Goal: Task Accomplishment & Management: Manage account settings

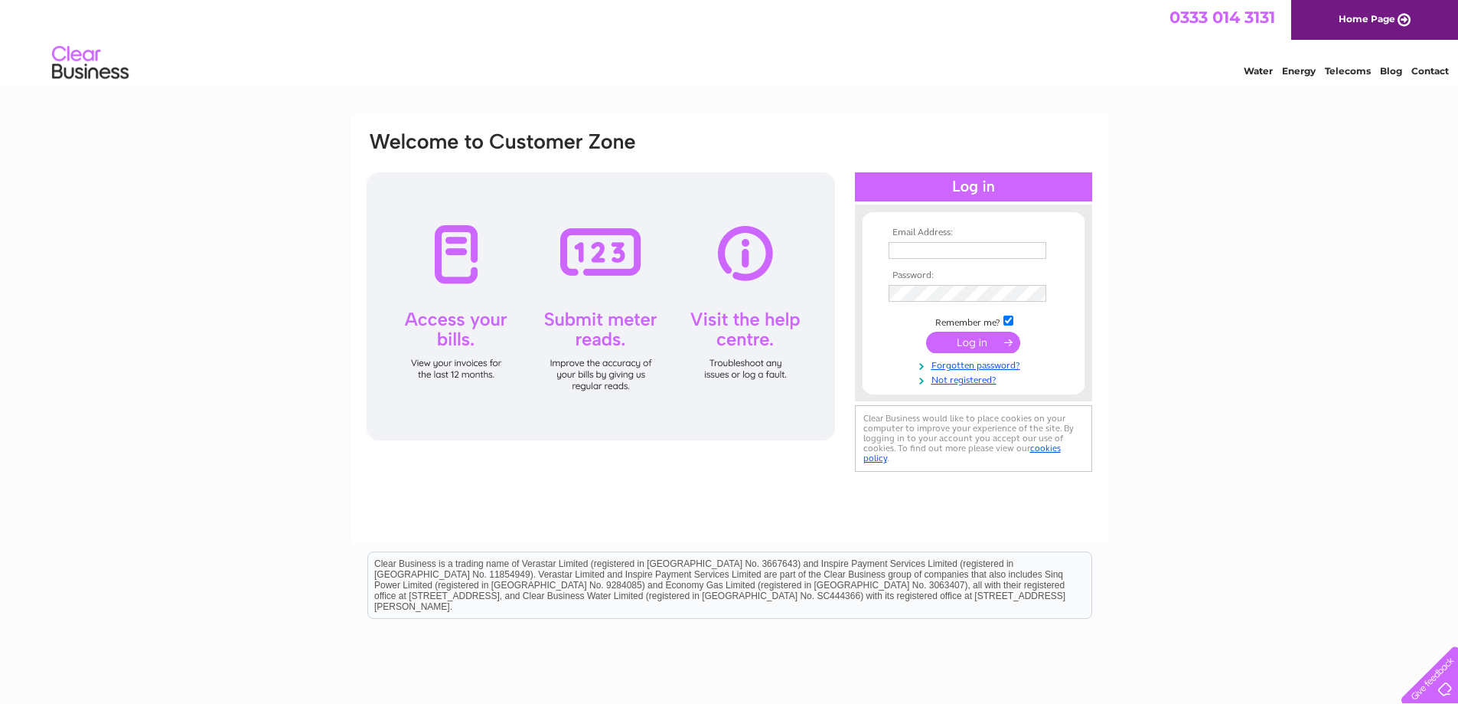
type input "melissa.mcdonald@idinquiries.com"
click at [978, 338] on input "submit" at bounding box center [973, 341] width 94 height 21
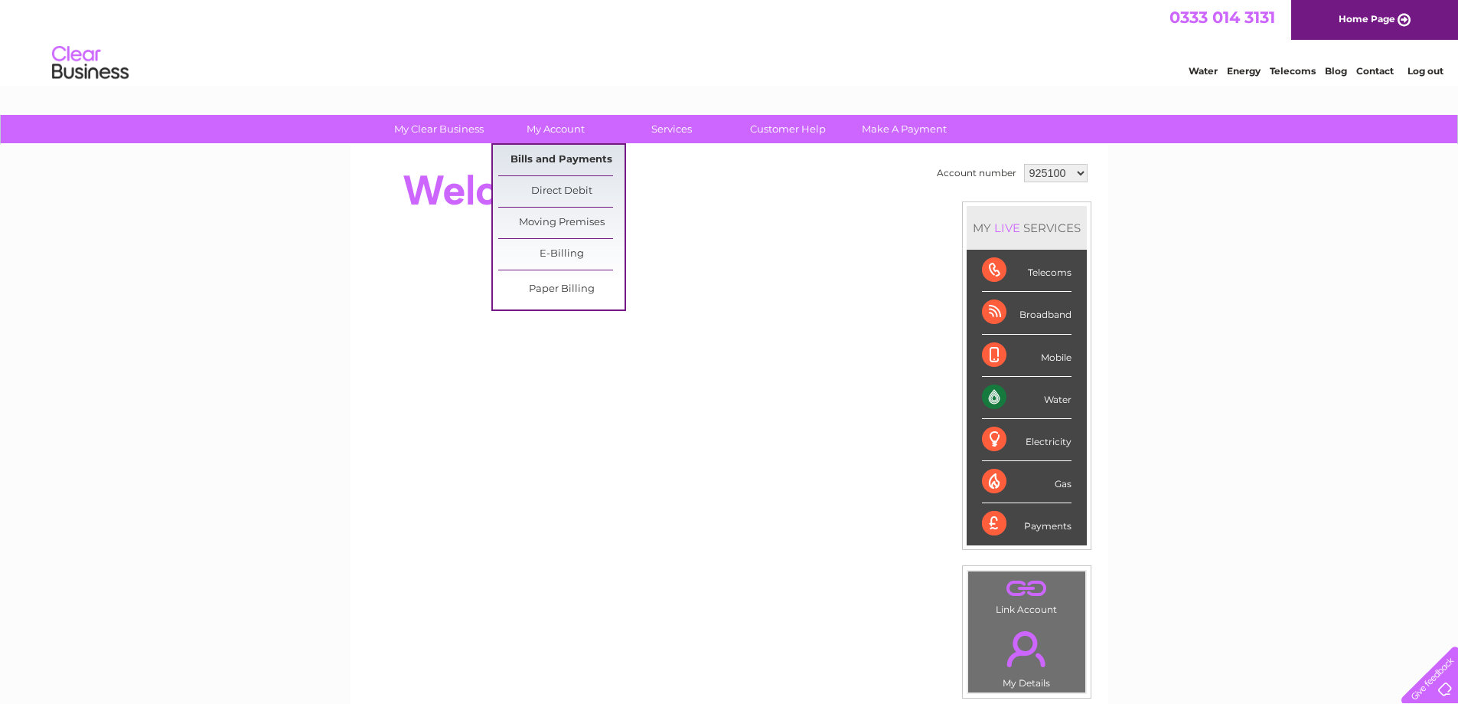
click at [569, 163] on link "Bills and Payments" at bounding box center [561, 160] width 126 height 31
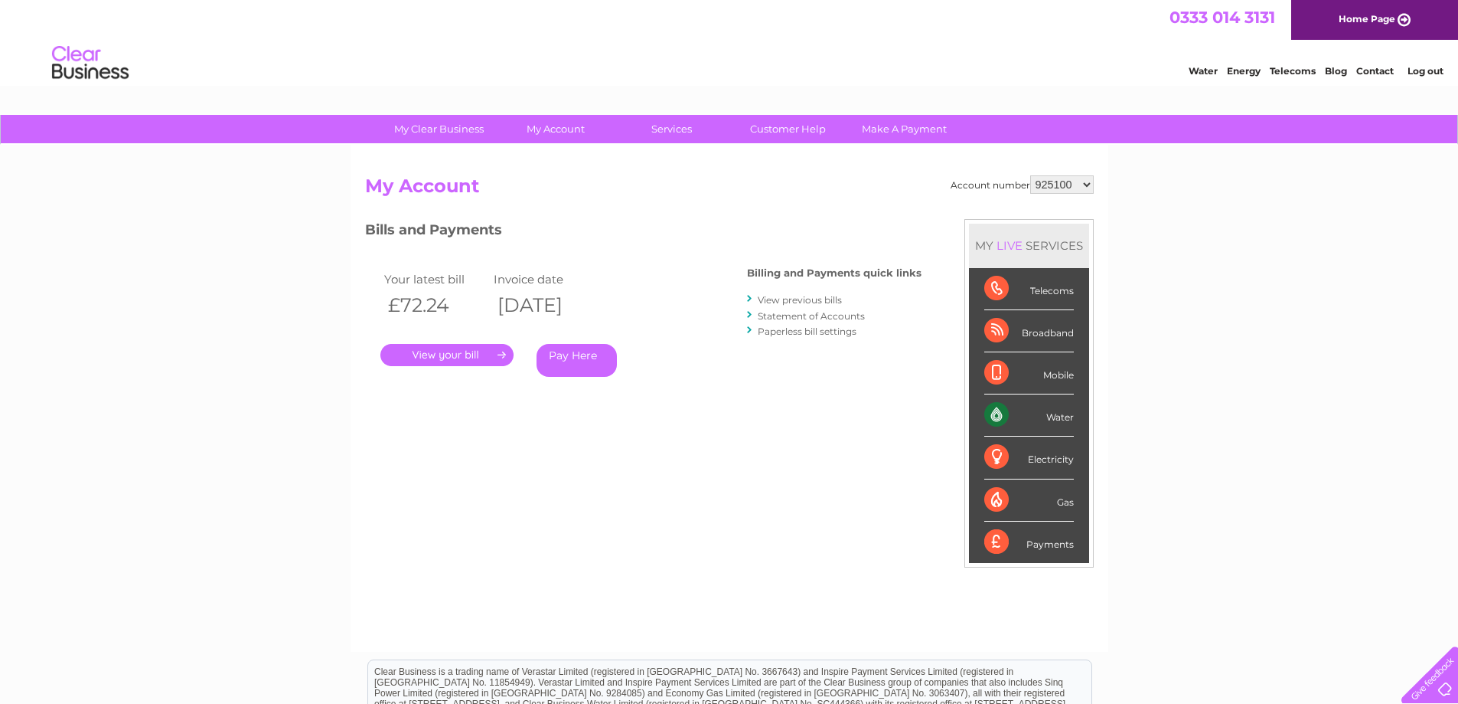
click at [455, 359] on link "." at bounding box center [446, 355] width 133 height 22
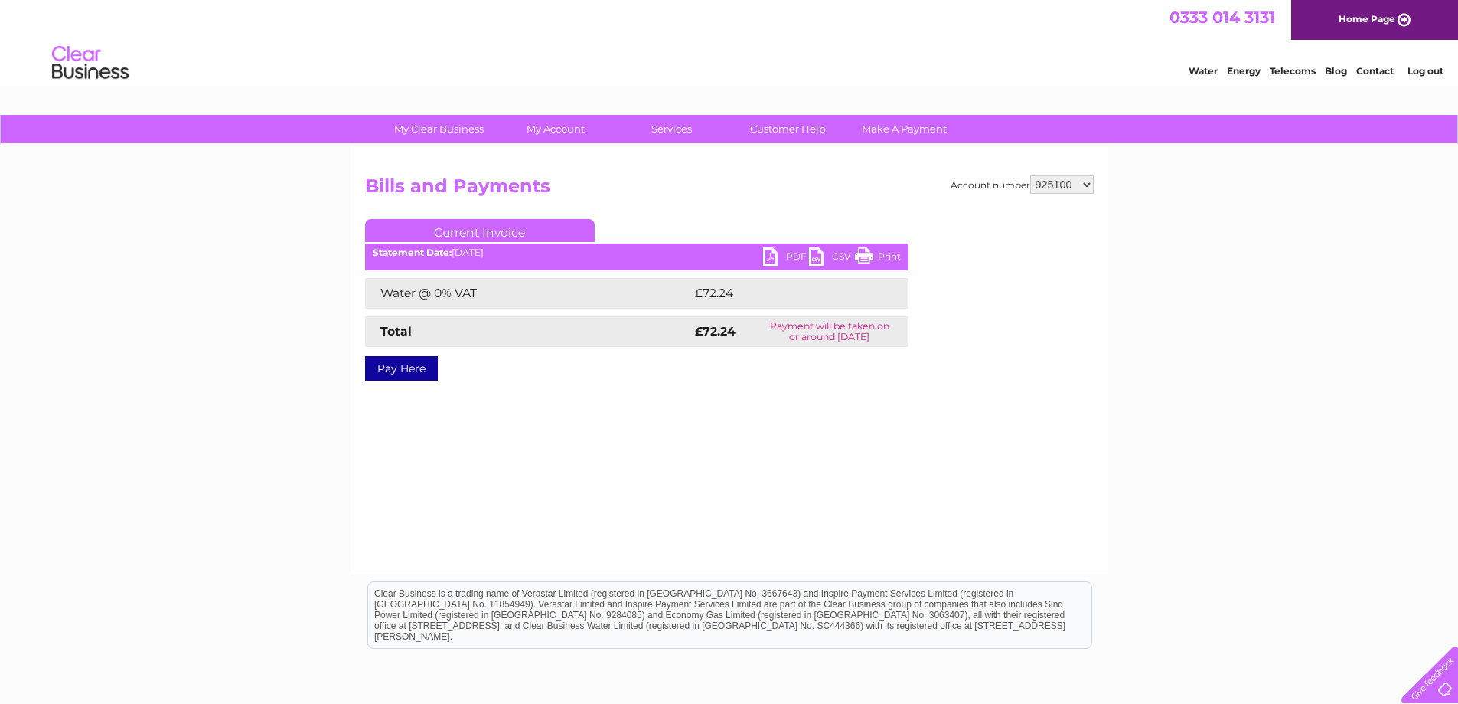
click at [768, 261] on link "PDF" at bounding box center [786, 258] width 46 height 22
